Goal: Task Accomplishment & Management: Use online tool/utility

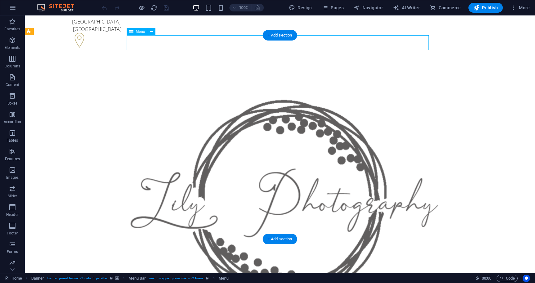
click at [15, 78] on icon "button" at bounding box center [12, 77] width 7 height 7
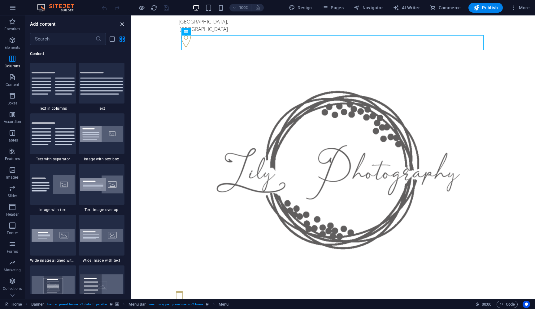
click at [122, 25] on icon "close panel" at bounding box center [122, 24] width 7 height 7
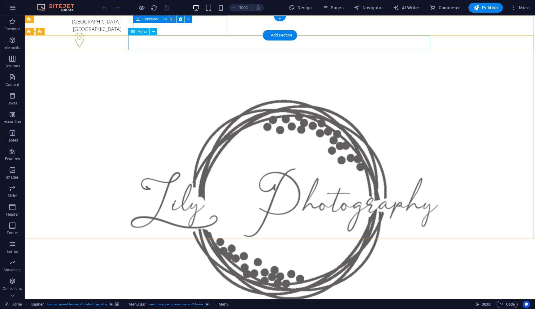
click at [136, 32] on div "Menu" at bounding box center [138, 31] width 21 height 7
click at [153, 31] on icon at bounding box center [153, 31] width 3 height 6
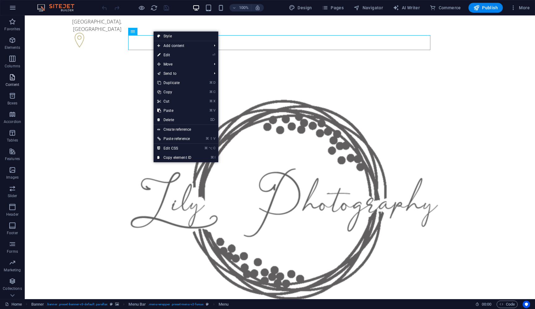
click at [13, 78] on icon "button" at bounding box center [12, 77] width 7 height 7
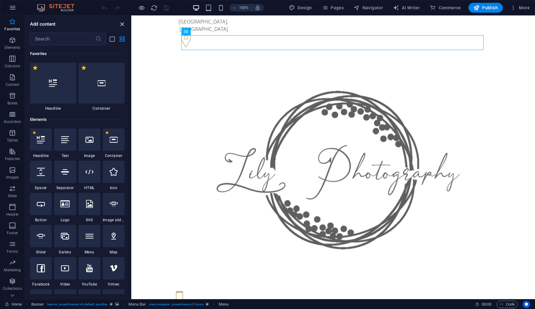
click at [123, 25] on icon "close panel" at bounding box center [122, 24] width 7 height 7
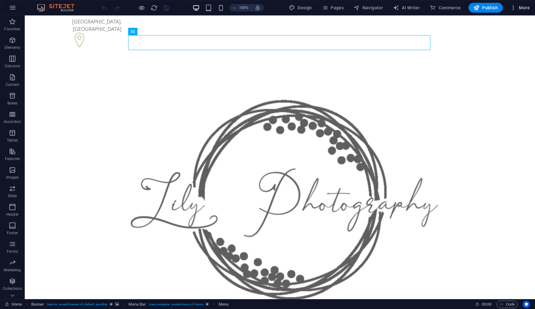
click at [524, 9] on span "More" at bounding box center [519, 8] width 19 height 6
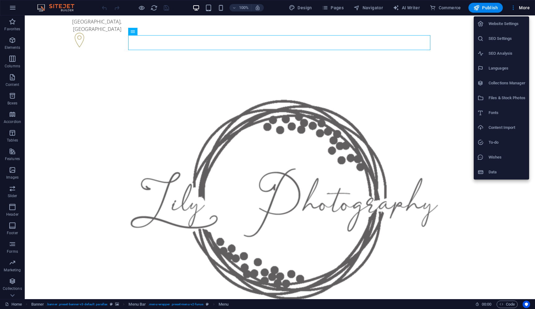
click at [454, 27] on div at bounding box center [267, 154] width 535 height 309
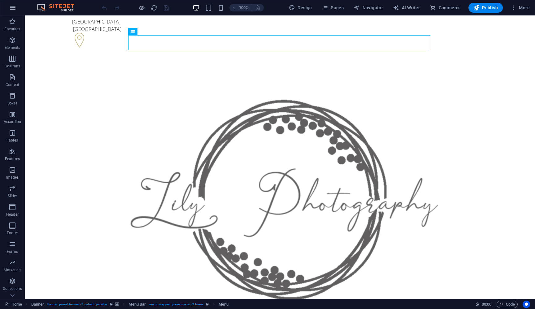
click at [12, 9] on icon "button" at bounding box center [12, 7] width 7 height 7
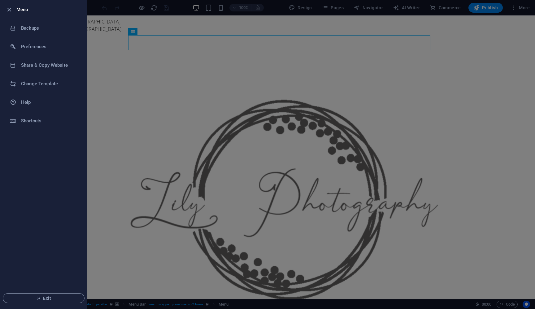
click at [102, 25] on div at bounding box center [267, 154] width 535 height 309
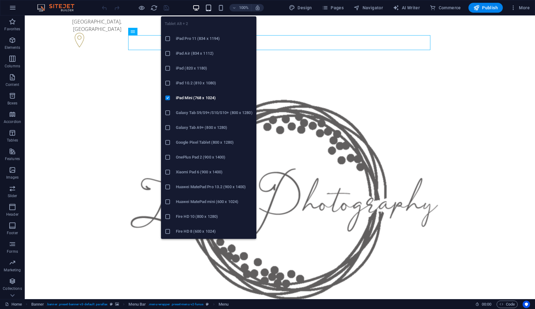
click at [210, 7] on icon "button" at bounding box center [208, 7] width 7 height 7
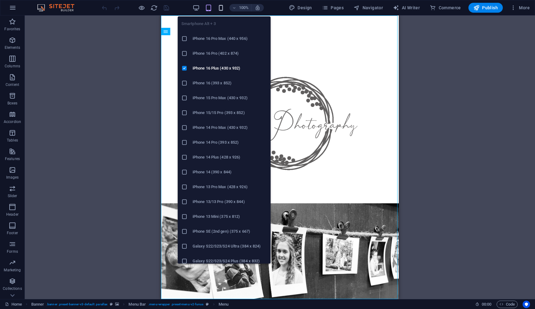
click at [224, 10] on icon "button" at bounding box center [220, 7] width 7 height 7
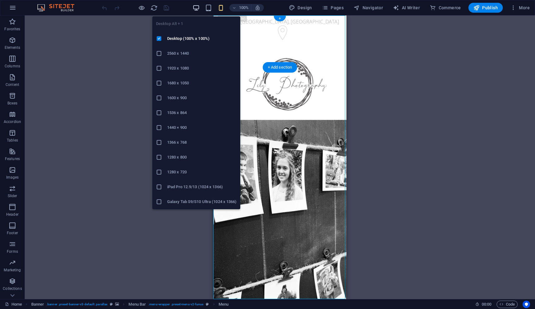
click at [198, 8] on icon "button" at bounding box center [195, 7] width 7 height 7
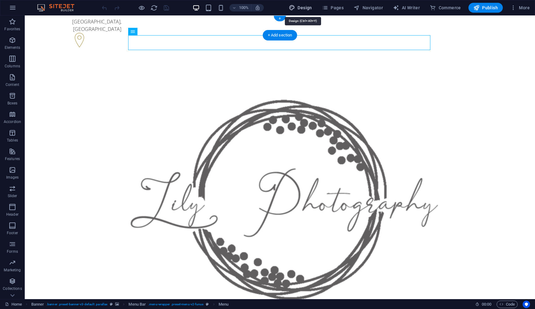
click at [308, 7] on span "Design" at bounding box center [300, 8] width 23 height 6
select select "px"
select select "300"
select select "px"
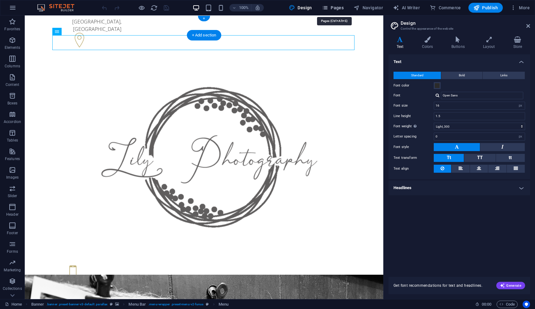
click at [337, 9] on span "Pages" at bounding box center [333, 8] width 22 height 6
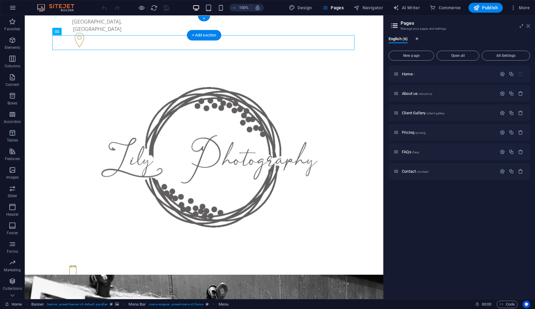
click at [528, 27] on icon at bounding box center [528, 26] width 4 height 5
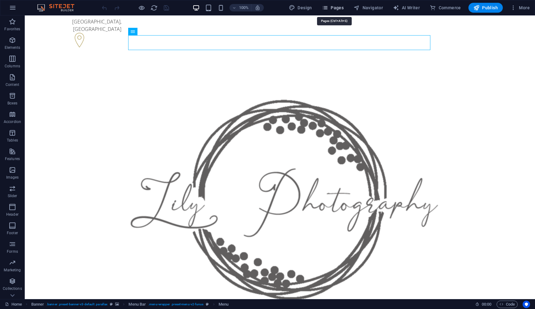
click at [335, 9] on span "Pages" at bounding box center [333, 8] width 22 height 6
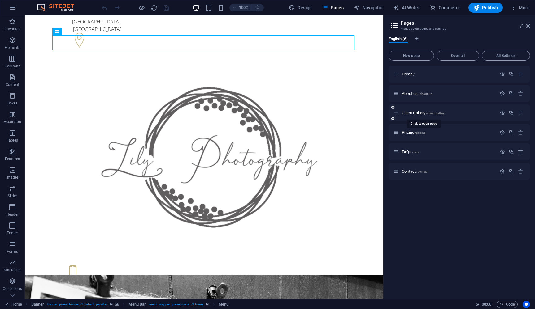
click at [413, 113] on span "Client Gallery /client-gallery" at bounding box center [423, 113] width 43 height 5
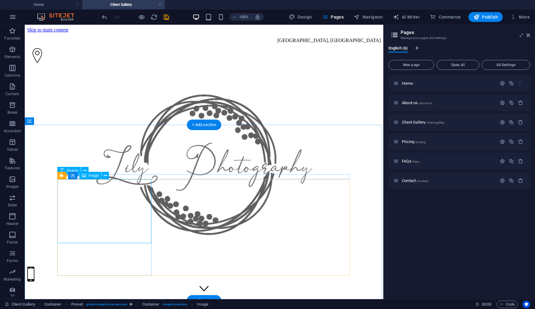
click at [94, 177] on span "Image" at bounding box center [93, 176] width 10 height 4
click at [105, 175] on icon at bounding box center [105, 176] width 3 height 6
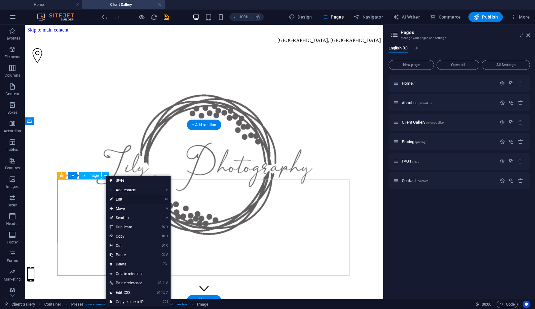
click at [121, 199] on link "⏎ Edit" at bounding box center [126, 199] width 41 height 9
select select "px"
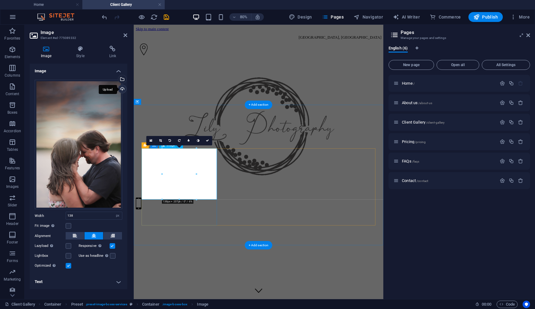
click at [123, 89] on div "Upload" at bounding box center [121, 89] width 9 height 9
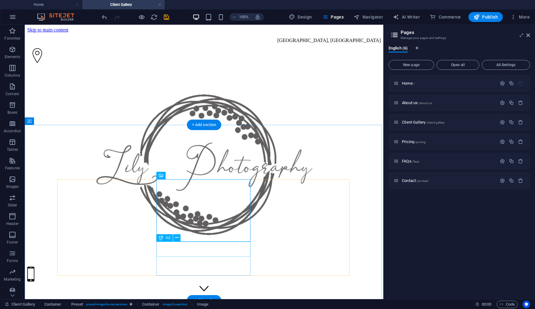
drag, startPoint x: 200, startPoint y: 252, endPoint x: 108, endPoint y: 309, distance: 108.7
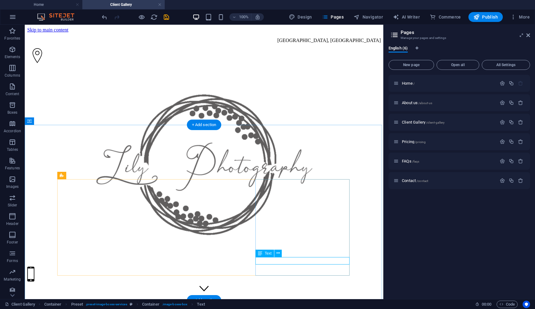
drag, startPoint x: 325, startPoint y: 261, endPoint x: 263, endPoint y: 320, distance: 85.1
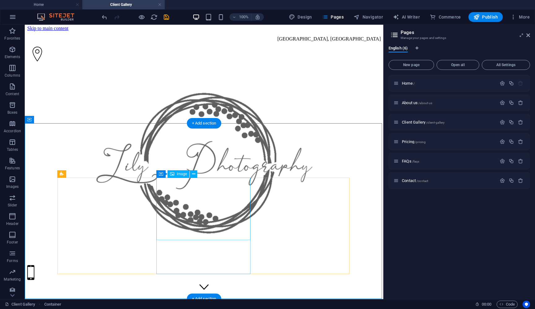
scroll to position [1, 0]
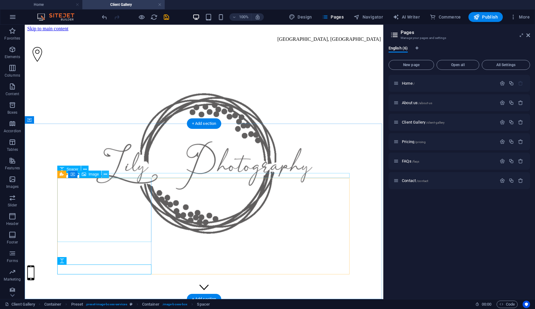
click at [106, 174] on icon at bounding box center [105, 174] width 3 height 6
click at [85, 169] on icon at bounding box center [84, 169] width 3 height 6
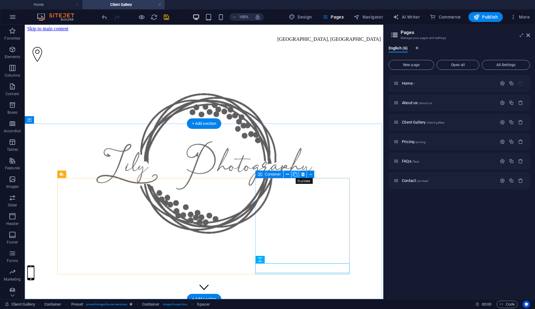
click at [296, 174] on icon at bounding box center [295, 174] width 4 height 6
click at [287, 174] on icon at bounding box center [287, 174] width 3 height 6
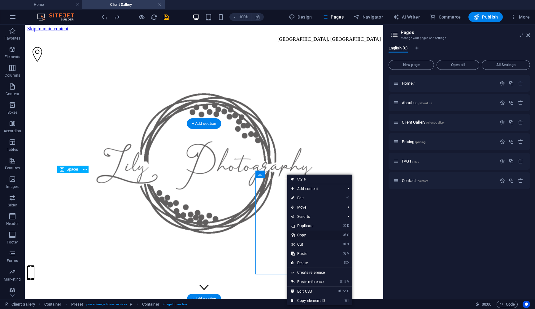
click at [302, 235] on link "⌘ C Copy" at bounding box center [307, 235] width 41 height 9
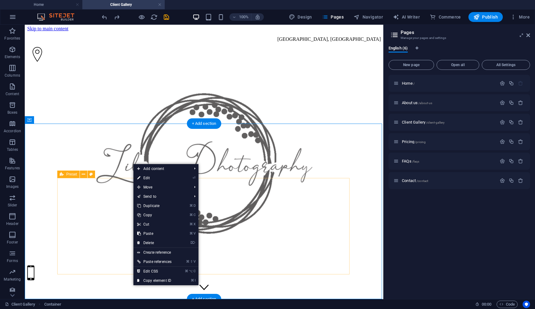
drag, startPoint x: 133, startPoint y: 286, endPoint x: 151, endPoint y: 235, distance: 53.7
click at [152, 234] on link "⌘ V Paste" at bounding box center [154, 233] width 42 height 9
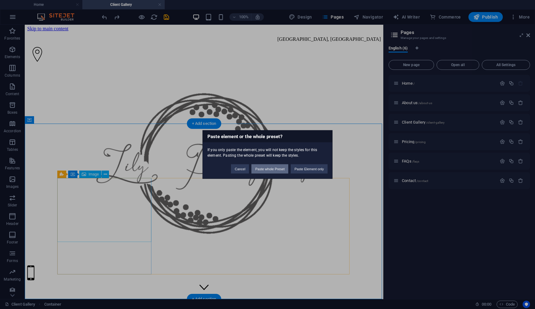
click at [277, 168] on button "Paste whole Preset" at bounding box center [269, 169] width 37 height 9
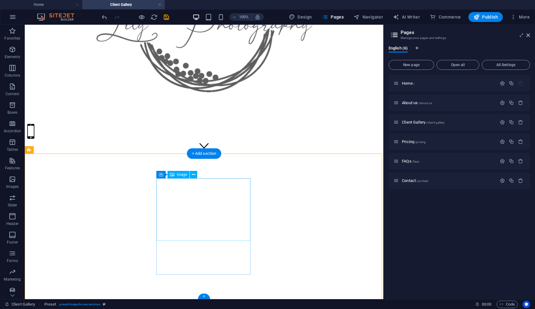
scroll to position [140, 0]
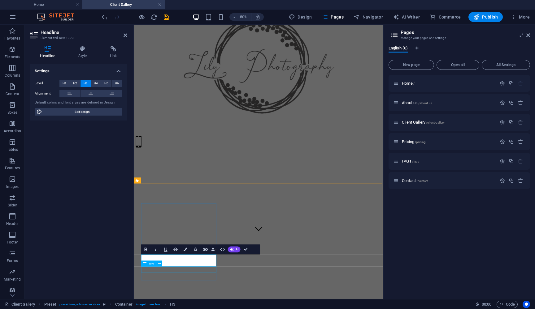
drag, startPoint x: 203, startPoint y: 331, endPoint x: 298, endPoint y: 270, distance: 113.0
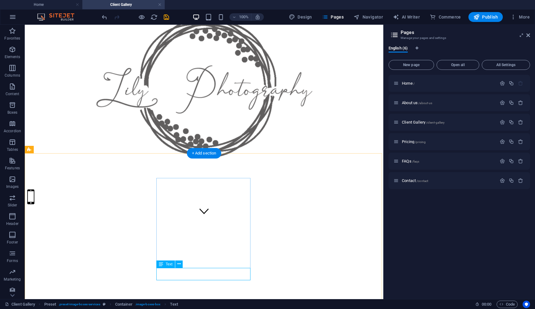
scroll to position [147, 0]
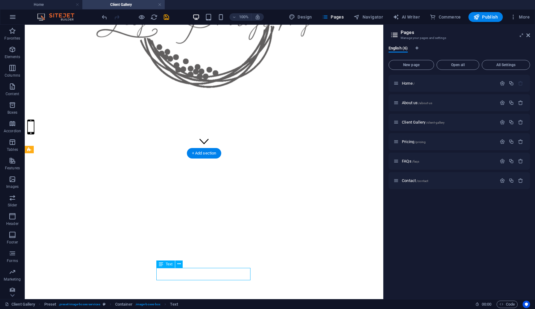
drag, startPoint x: 221, startPoint y: 272, endPoint x: 133, endPoint y: 334, distance: 107.2
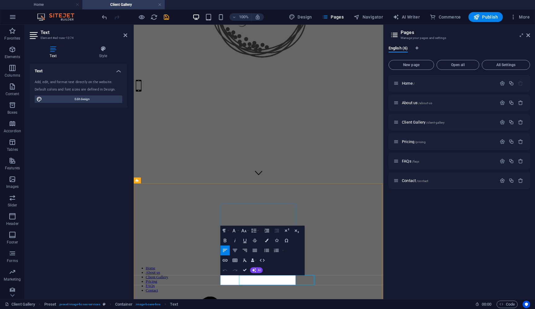
scroll to position [77, 0]
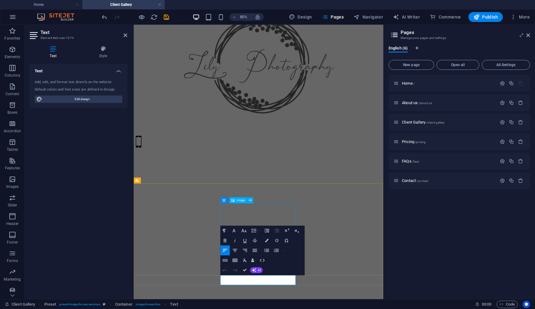
click at [232, 200] on icon at bounding box center [232, 200] width 3 height 6
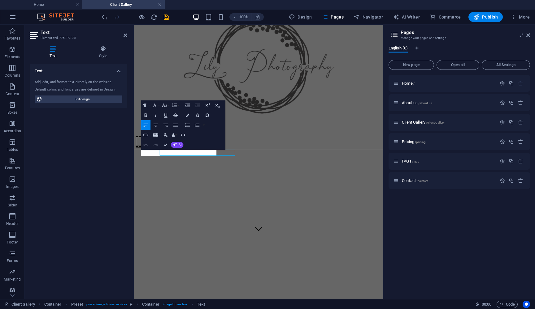
click at [121, 185] on div "Text Add, edit, and format text directly on the website. Default colors and fon…" at bounding box center [78, 179] width 97 height 231
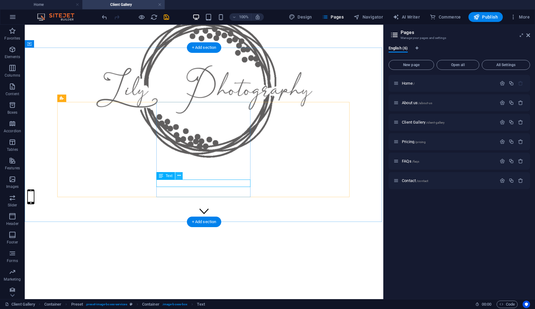
click at [179, 177] on icon at bounding box center [178, 176] width 3 height 6
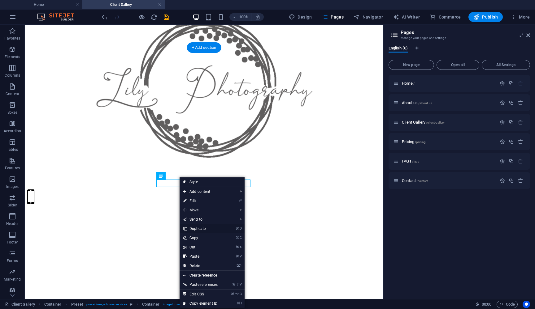
click at [190, 228] on link "⌘ D Duplicate" at bounding box center [200, 228] width 42 height 9
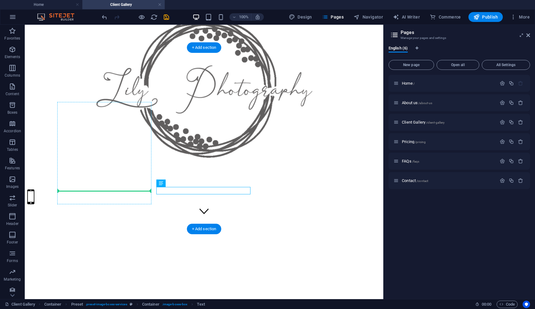
drag, startPoint x: 193, startPoint y: 191, endPoint x: 110, endPoint y: 188, distance: 83.6
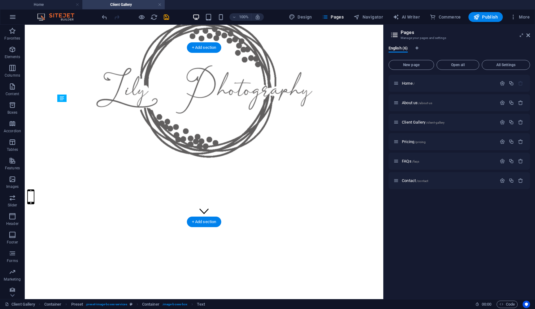
drag, startPoint x: 123, startPoint y: 190, endPoint x: 123, endPoint y: 182, distance: 8.1
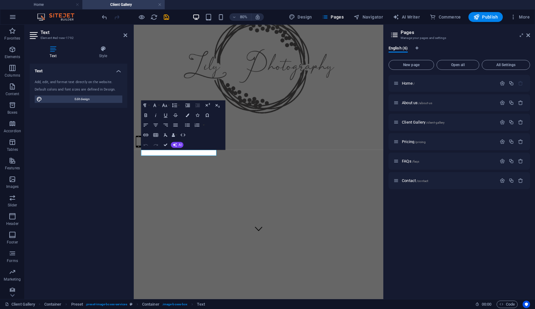
click at [128, 187] on div "Text Style Text Add, edit, and format text directly on the website. Default col…" at bounding box center [78, 170] width 107 height 259
drag, startPoint x: 311, startPoint y: 185, endPoint x: 384, endPoint y: 153, distance: 79.5
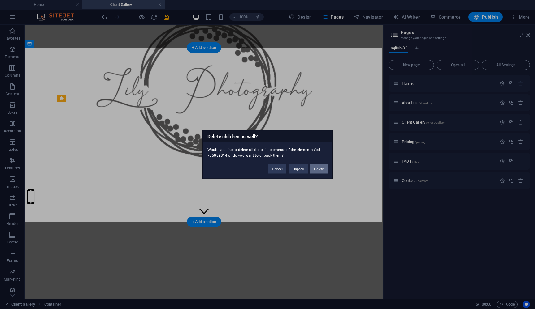
click at [316, 169] on button "Delete" at bounding box center [318, 169] width 17 height 9
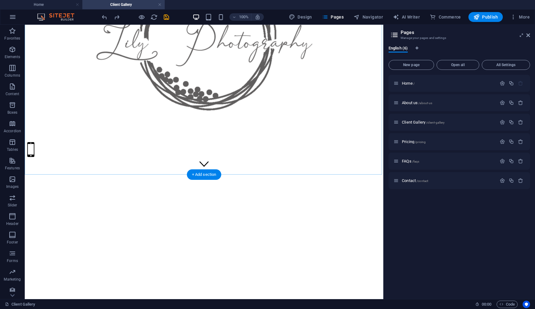
scroll to position [124, 0]
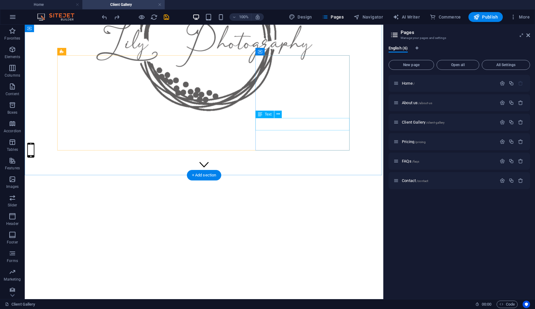
click at [277, 115] on icon at bounding box center [277, 114] width 3 height 6
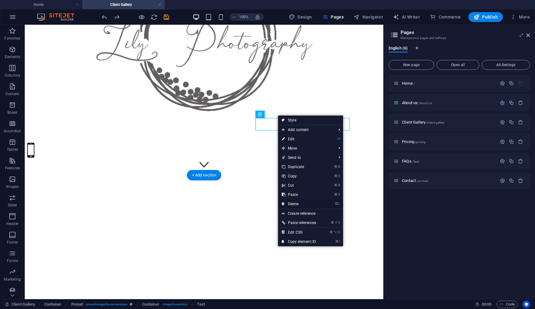
click at [292, 203] on link "⌦ Delete" at bounding box center [299, 204] width 42 height 9
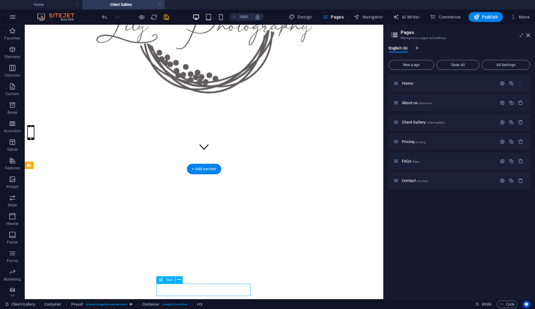
scroll to position [146, 0]
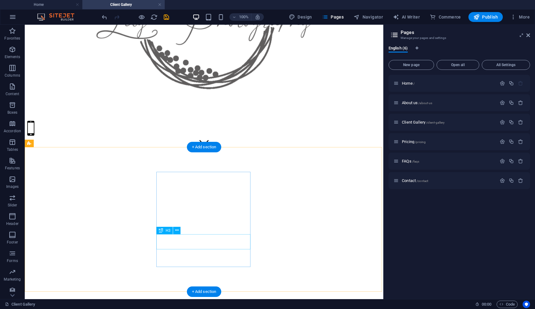
drag, startPoint x: 193, startPoint y: 244, endPoint x: 100, endPoint y: 298, distance: 107.6
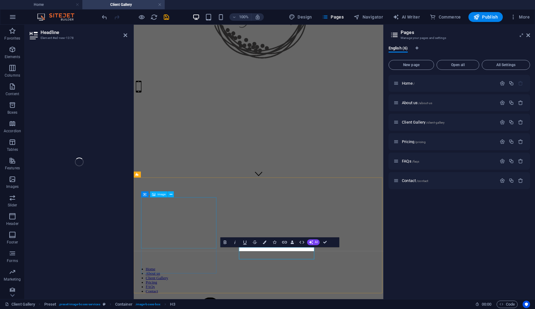
scroll to position [77, 0]
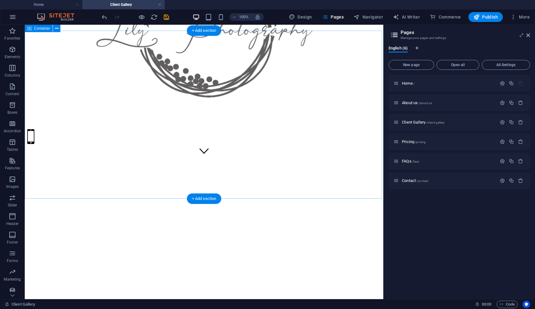
scroll to position [146, 0]
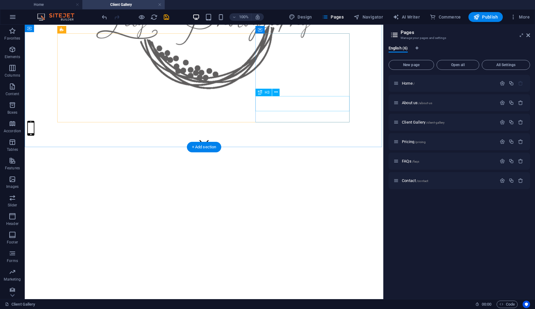
drag, startPoint x: 314, startPoint y: 105, endPoint x: 249, endPoint y: 124, distance: 67.7
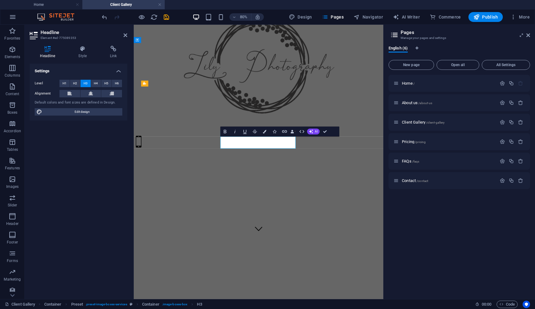
drag, startPoint x: 313, startPoint y: 206, endPoint x: 386, endPoint y: 169, distance: 81.6
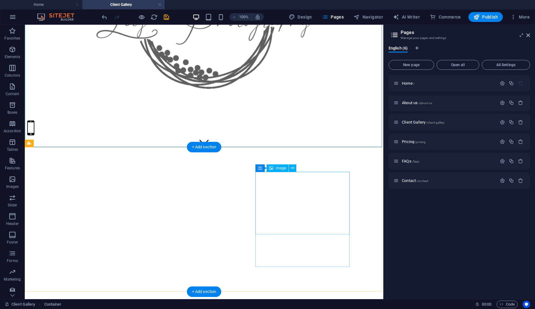
scroll to position [146, 0]
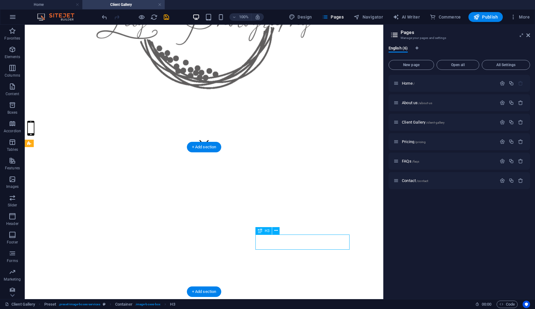
drag, startPoint x: 302, startPoint y: 244, endPoint x: 235, endPoint y: 300, distance: 86.4
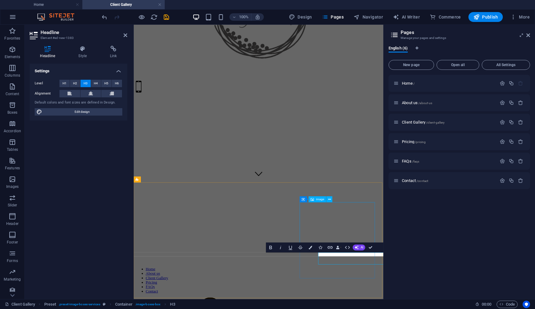
scroll to position [71, 0]
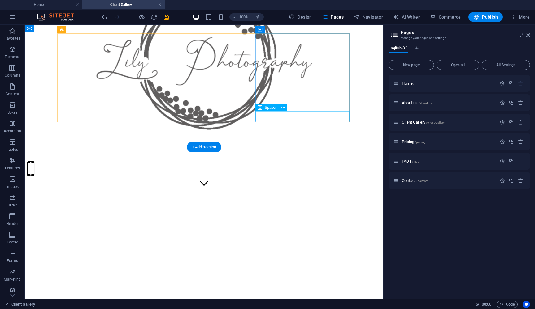
scroll to position [146, 0]
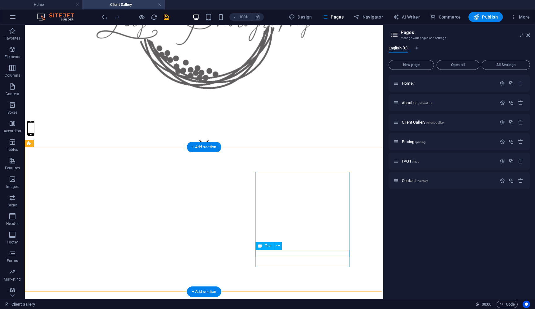
click at [278, 247] on icon at bounding box center [277, 246] width 3 height 6
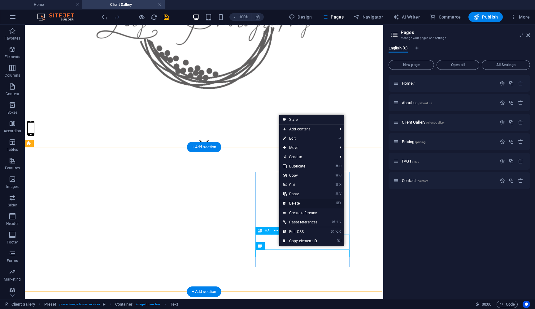
click at [299, 205] on link "⌦ Delete" at bounding box center [300, 203] width 42 height 9
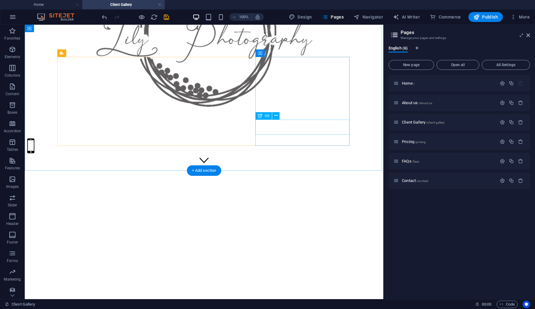
scroll to position [115, 0]
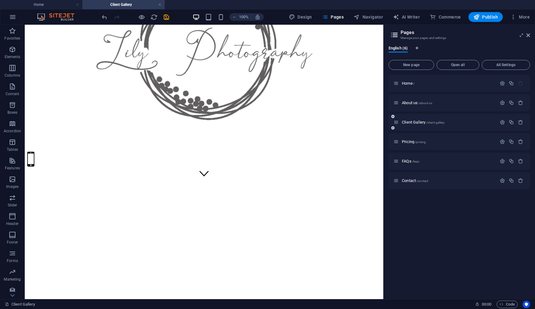
click at [397, 122] on icon at bounding box center [395, 122] width 5 height 5
click at [398, 124] on icon at bounding box center [395, 122] width 5 height 5
click at [503, 122] on icon "button" at bounding box center [501, 122] width 5 height 5
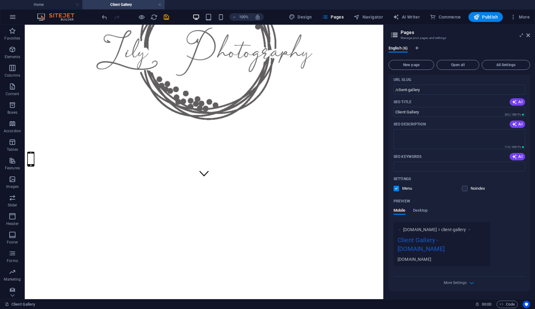
scroll to position [74, 0]
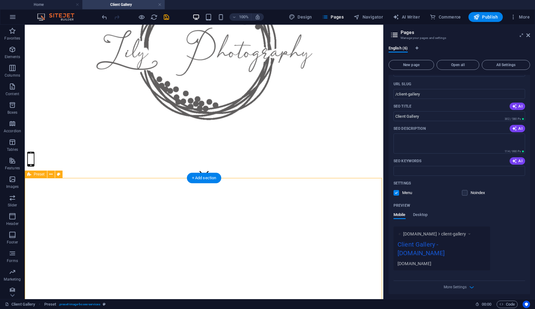
drag, startPoint x: 321, startPoint y: 186, endPoint x: 255, endPoint y: 225, distance: 77.2
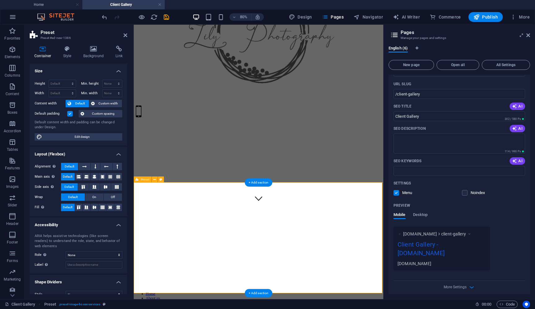
scroll to position [71, 0]
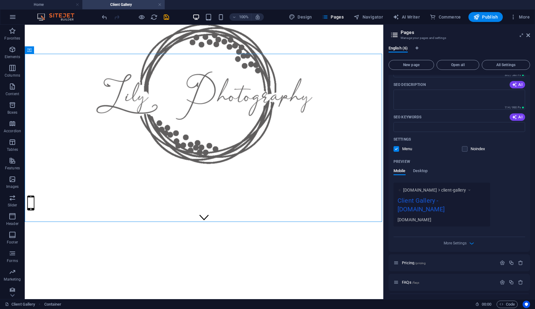
scroll to position [120, 0]
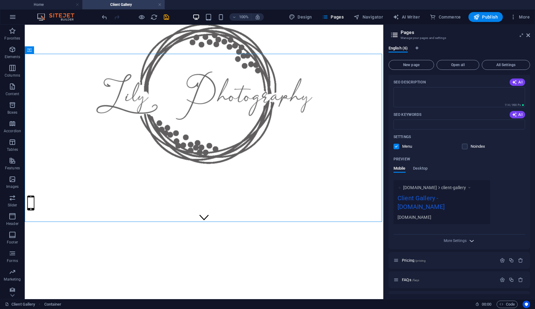
click at [469, 240] on icon "button" at bounding box center [471, 241] width 7 height 7
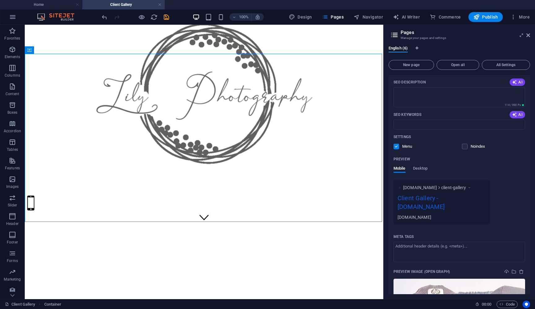
drag, startPoint x: 530, startPoint y: 201, endPoint x: 527, endPoint y: 212, distance: 12.2
click at [527, 212] on div "English (6) New page Open all All Settings Home / About us /about-us Client Gal…" at bounding box center [458, 170] width 151 height 259
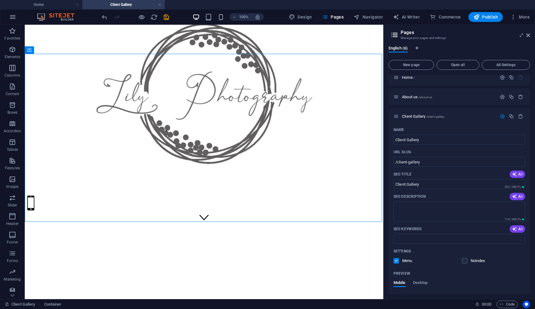
scroll to position [0, 0]
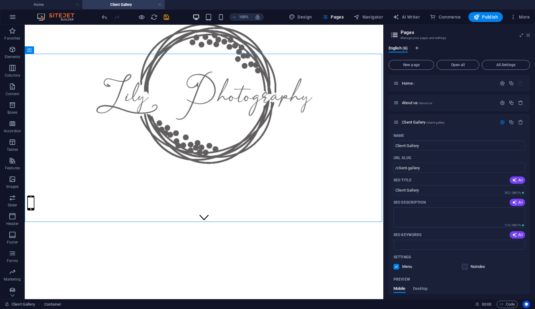
click at [529, 35] on icon at bounding box center [528, 35] width 4 height 5
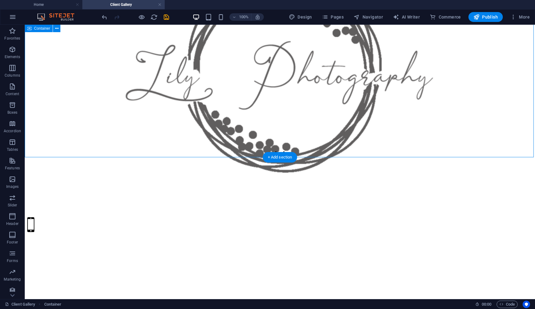
scroll to position [132, 0]
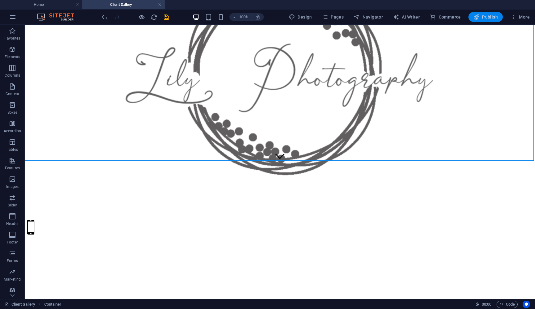
click at [490, 15] on span "Publish" at bounding box center [485, 17] width 24 height 6
